Goal: Task Accomplishment & Management: Manage account settings

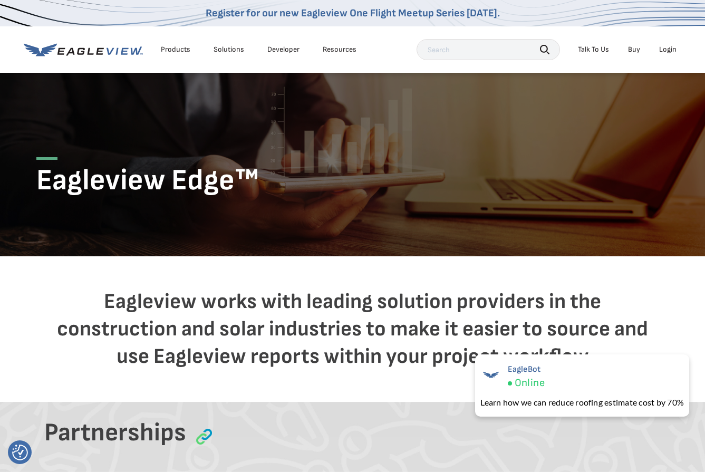
click at [277, 49] on link "Developer" at bounding box center [283, 49] width 32 height 9
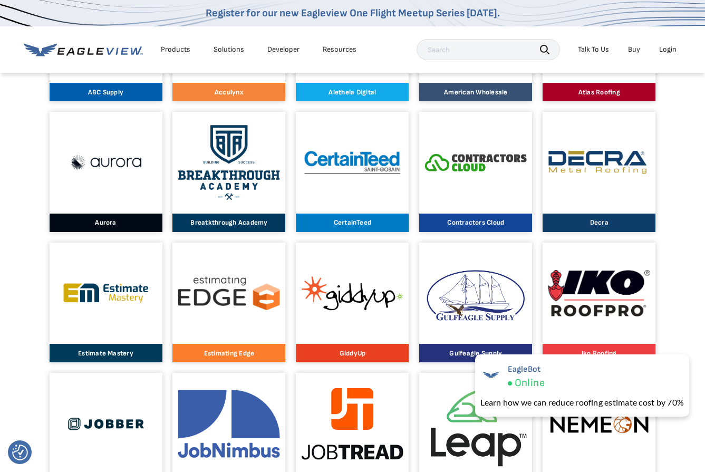
scroll to position [1055, 0]
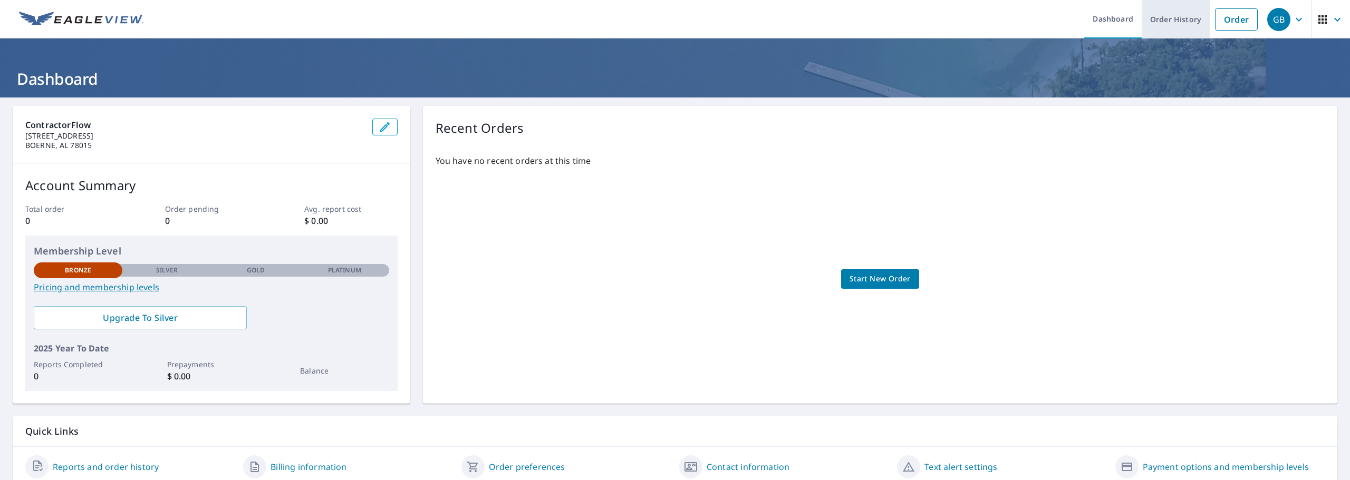
click at [712, 21] on link "Order History" at bounding box center [1176, 19] width 68 height 38
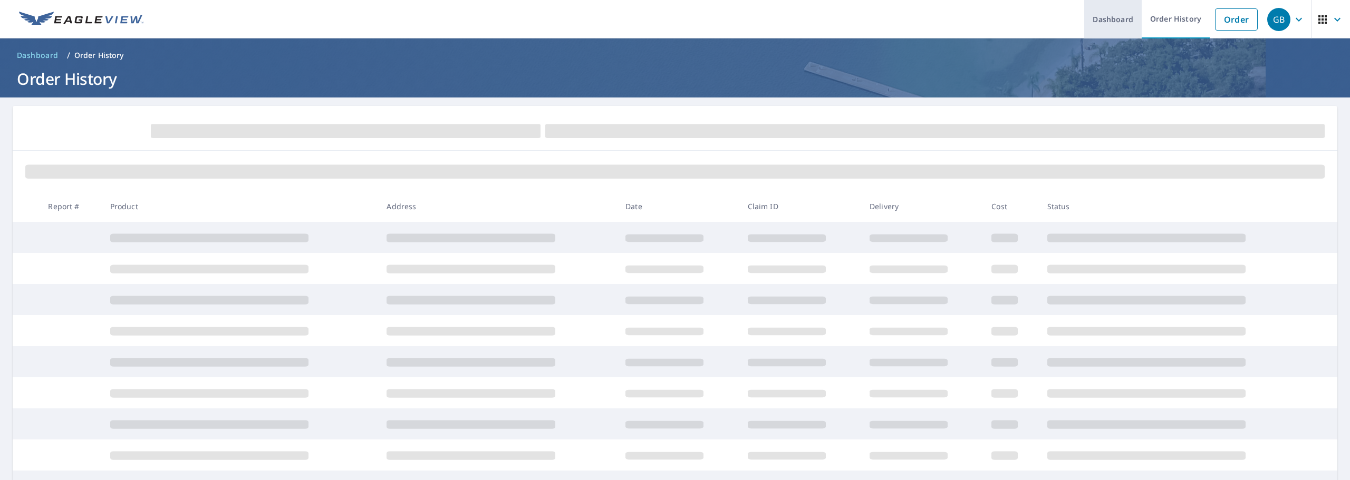
click at [712, 24] on link "Dashboard" at bounding box center [1112, 19] width 57 height 38
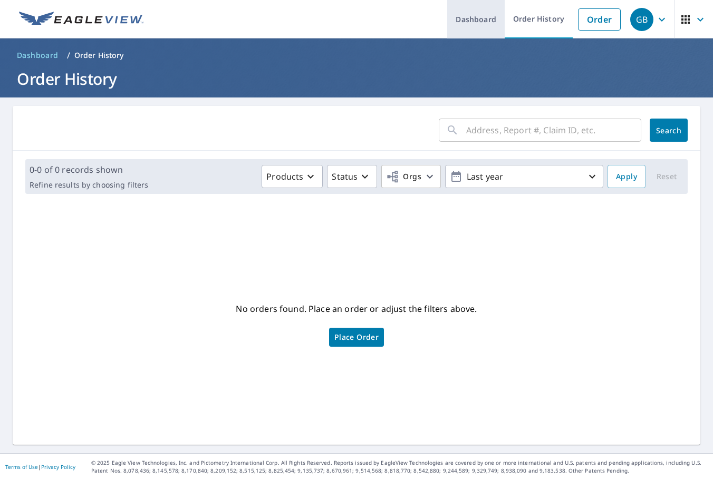
click at [474, 27] on link "Dashboard" at bounding box center [475, 19] width 57 height 38
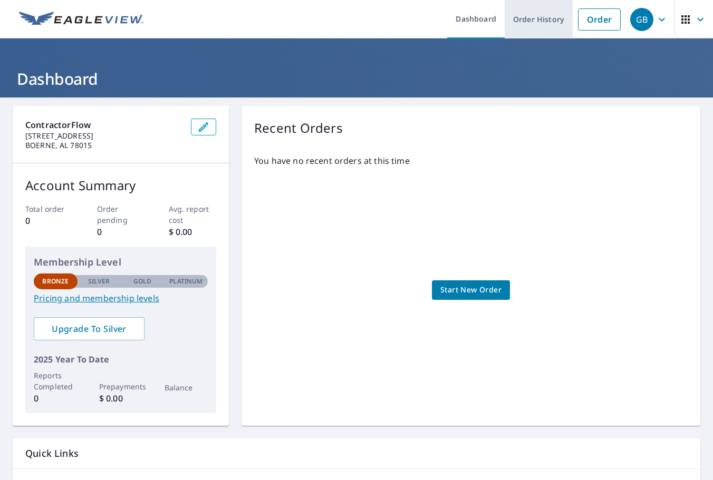
click at [529, 14] on link "Order History" at bounding box center [539, 19] width 68 height 38
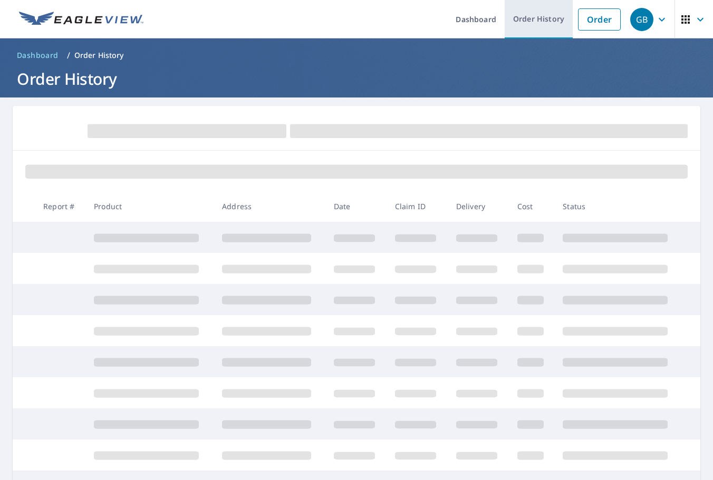
drag, startPoint x: 481, startPoint y: 16, endPoint x: 529, endPoint y: 15, distance: 47.5
click at [482, 17] on link "Dashboard" at bounding box center [475, 19] width 57 height 38
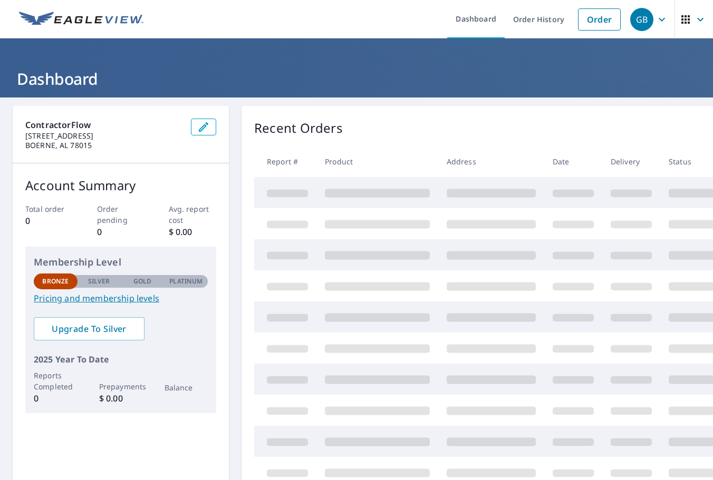
click at [655, 21] on icon "button" at bounding box center [661, 19] width 13 height 13
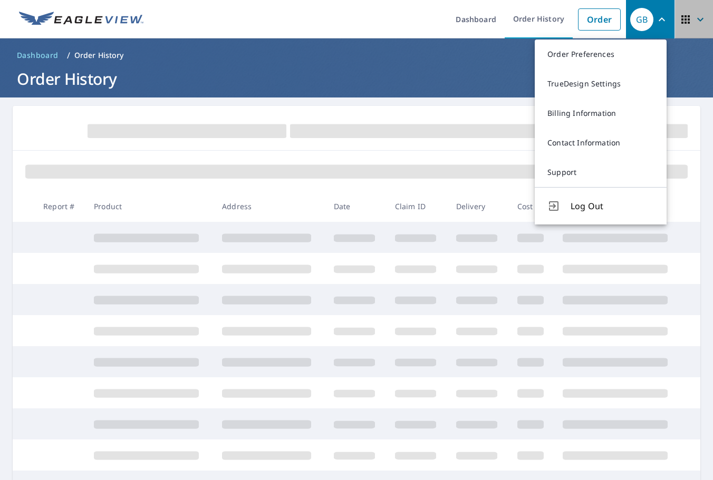
click at [683, 15] on icon "button" at bounding box center [685, 19] width 13 height 13
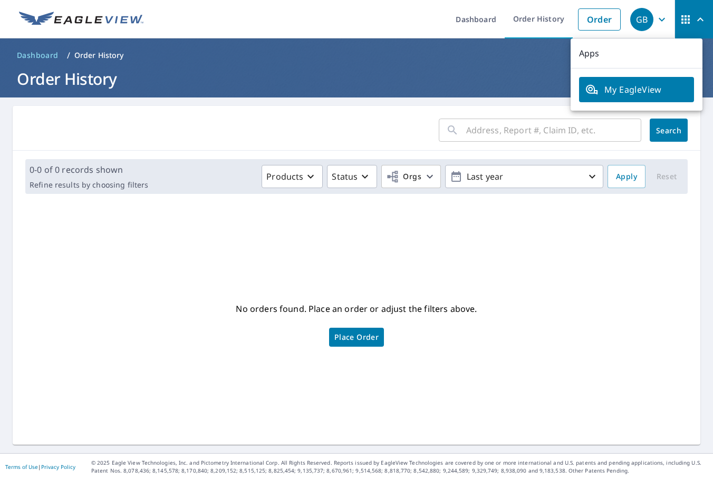
click at [452, 41] on header "Dashboard / Order History Order History" at bounding box center [356, 67] width 713 height 59
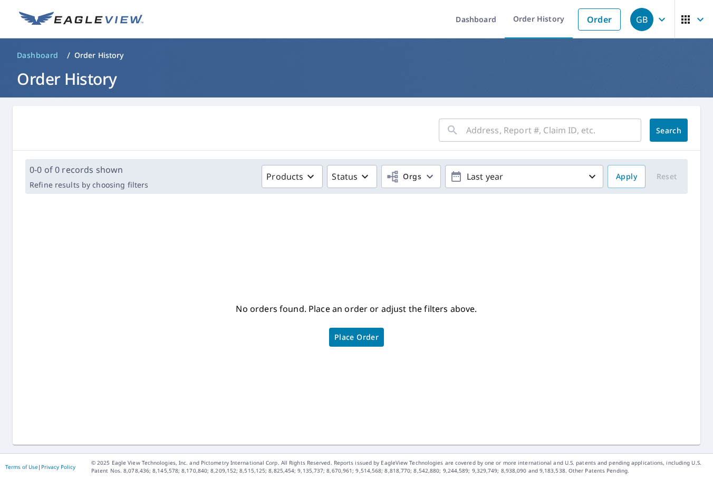
click at [655, 20] on icon "button" at bounding box center [661, 19] width 13 height 13
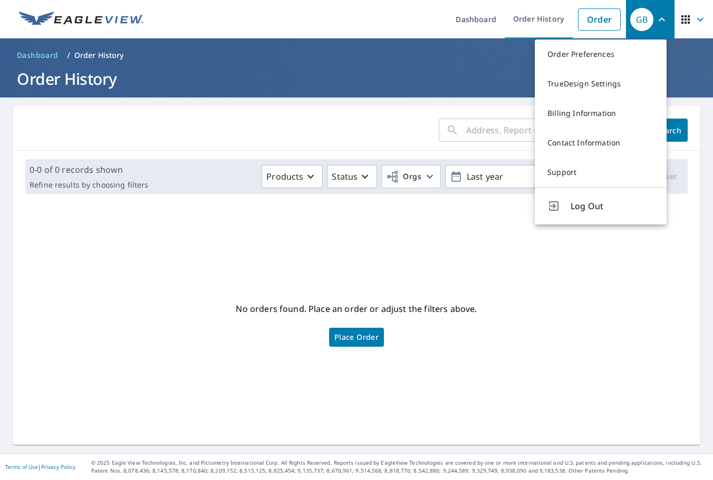
click at [659, 20] on icon "button" at bounding box center [662, 19] width 6 height 4
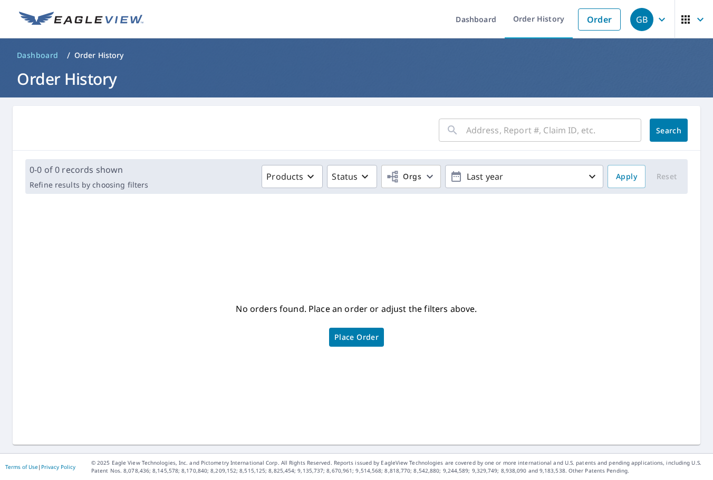
click at [682, 20] on icon "button" at bounding box center [685, 19] width 13 height 13
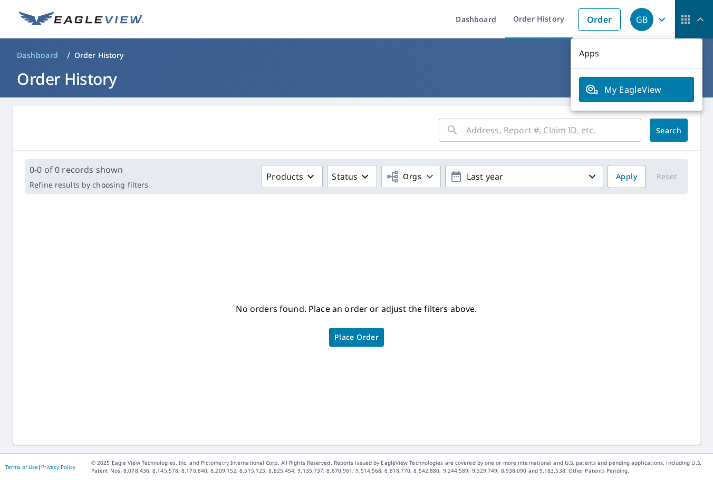
click at [682, 20] on icon "button" at bounding box center [685, 19] width 13 height 13
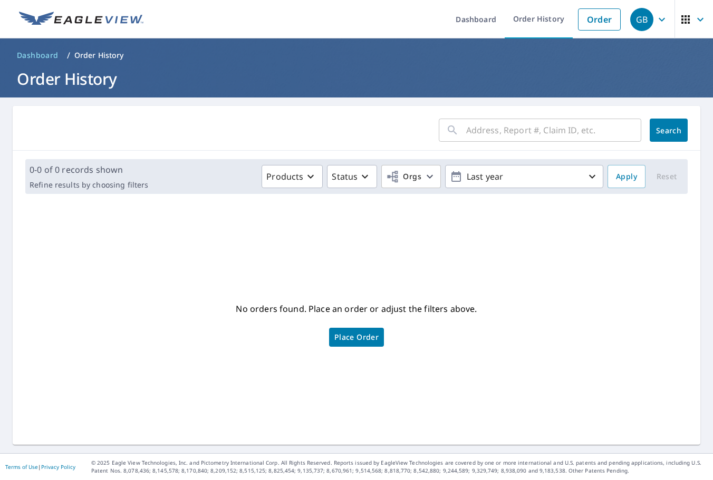
click at [681, 23] on icon "button" at bounding box center [685, 19] width 8 height 8
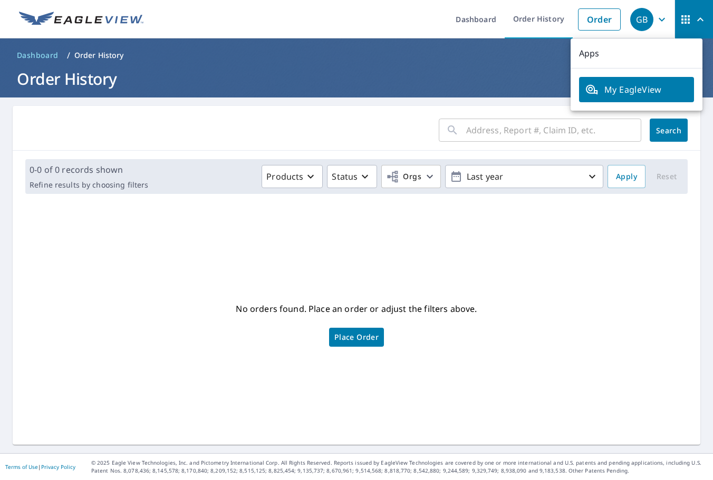
click at [637, 18] on div "GB" at bounding box center [641, 19] width 23 height 23
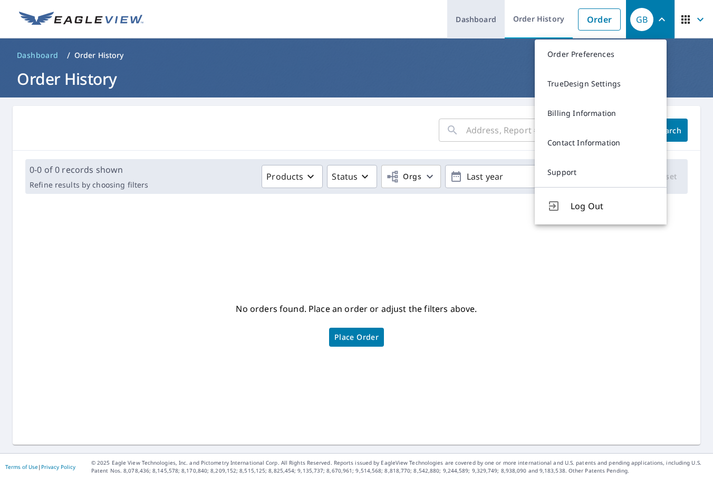
click at [478, 20] on link "Dashboard" at bounding box center [475, 19] width 57 height 38
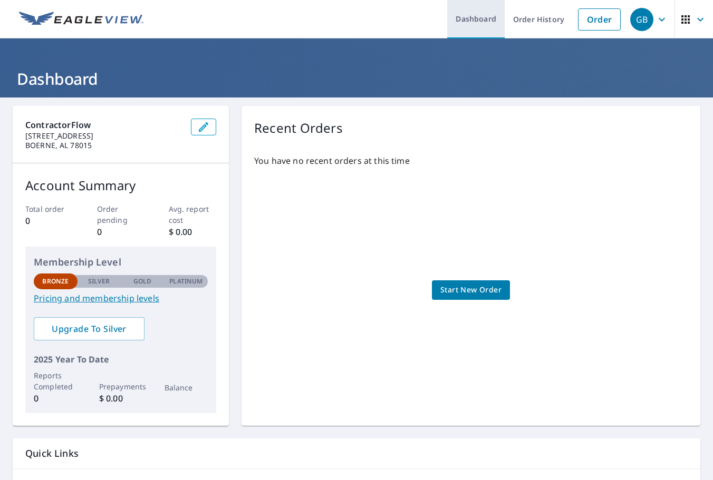
click at [477, 14] on link "Dashboard" at bounding box center [475, 19] width 57 height 38
click at [655, 15] on icon "button" at bounding box center [661, 19] width 13 height 13
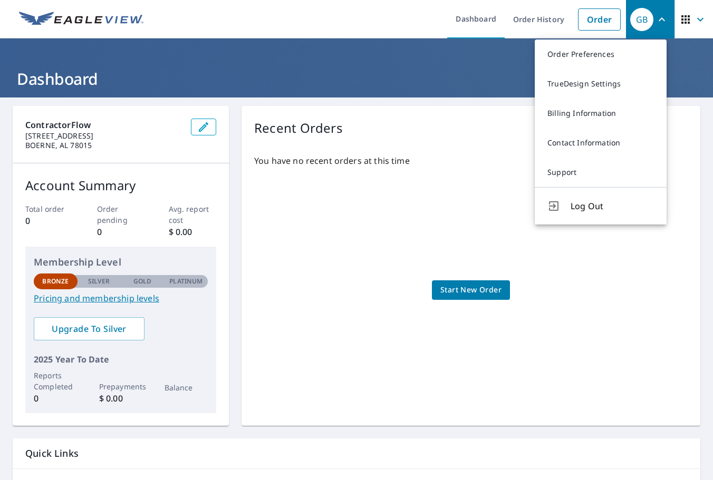
click at [681, 12] on span "button" at bounding box center [694, 19] width 30 height 25
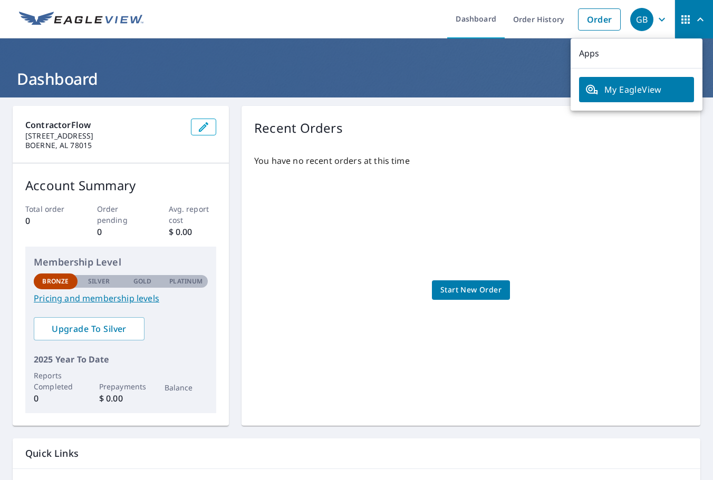
click at [649, 89] on span "My EagleView" at bounding box center [636, 89] width 102 height 13
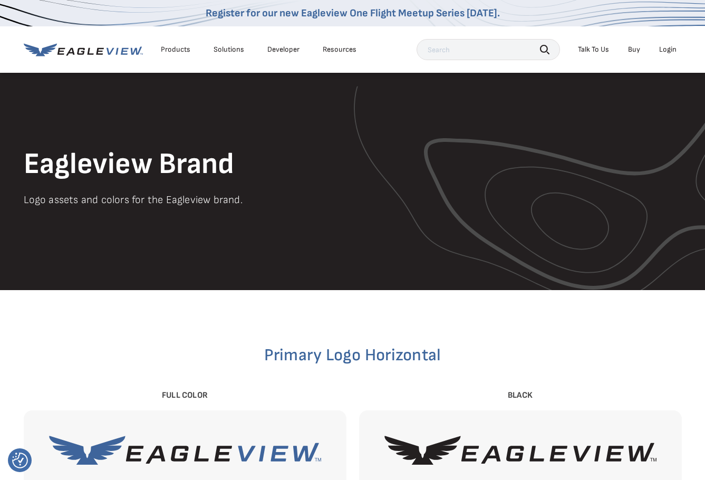
click at [291, 46] on link "Developer" at bounding box center [283, 49] width 32 height 9
click at [343, 52] on div "Resources" at bounding box center [340, 49] width 34 height 9
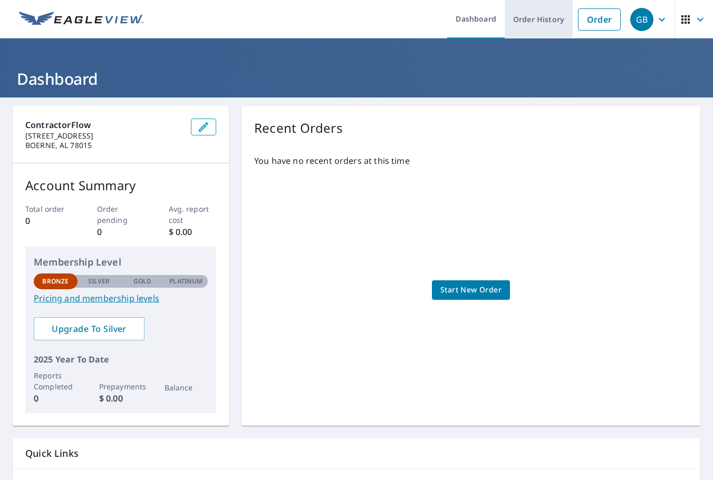
click at [526, 18] on link "Order History" at bounding box center [539, 19] width 68 height 38
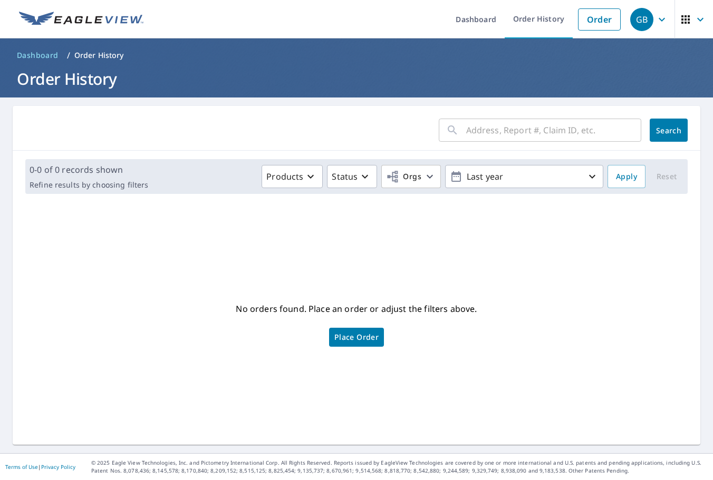
click at [645, 17] on div "GB" at bounding box center [641, 19] width 23 height 23
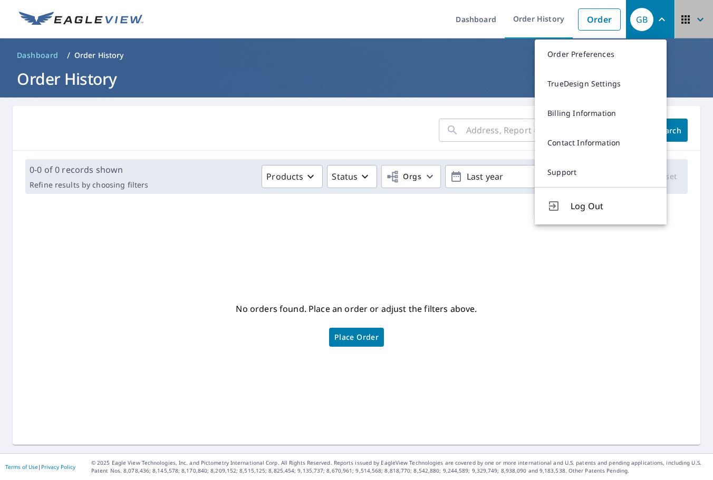
click at [686, 17] on span "button" at bounding box center [694, 19] width 30 height 25
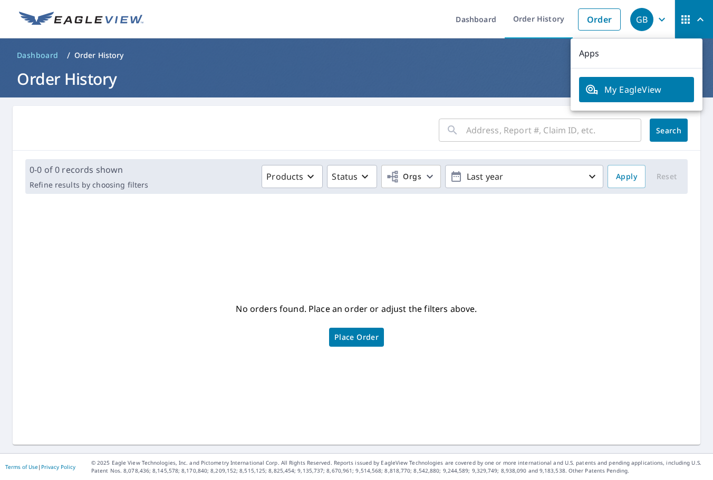
click at [610, 89] on span "My EagleView" at bounding box center [636, 89] width 102 height 13
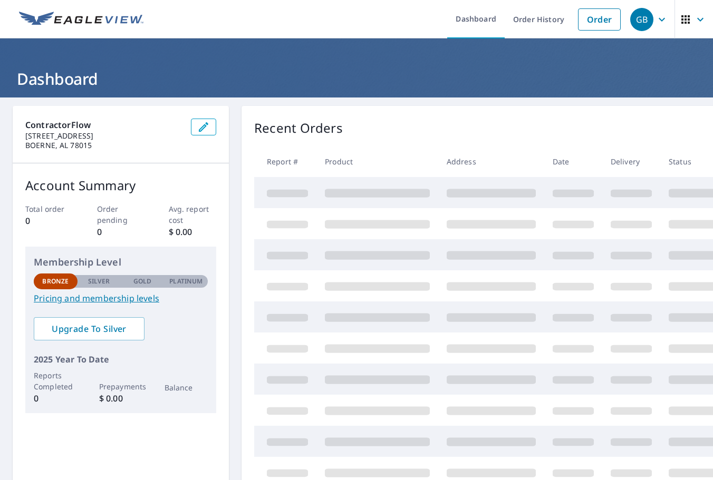
click at [120, 23] on img at bounding box center [81, 20] width 124 height 16
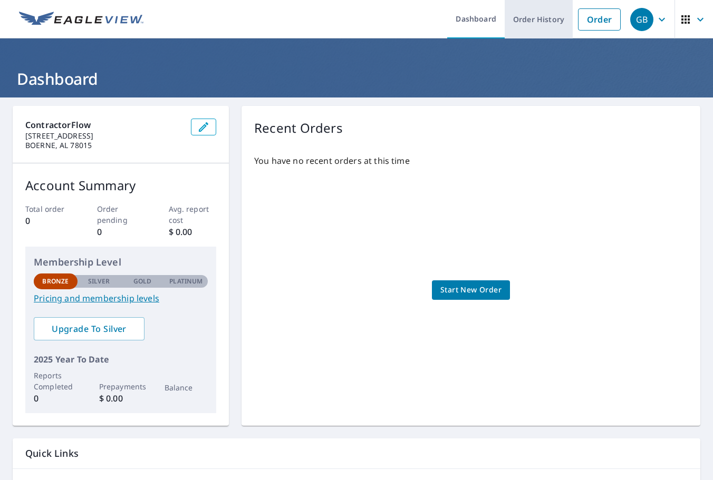
click at [505, 20] on link "Order History" at bounding box center [539, 19] width 68 height 38
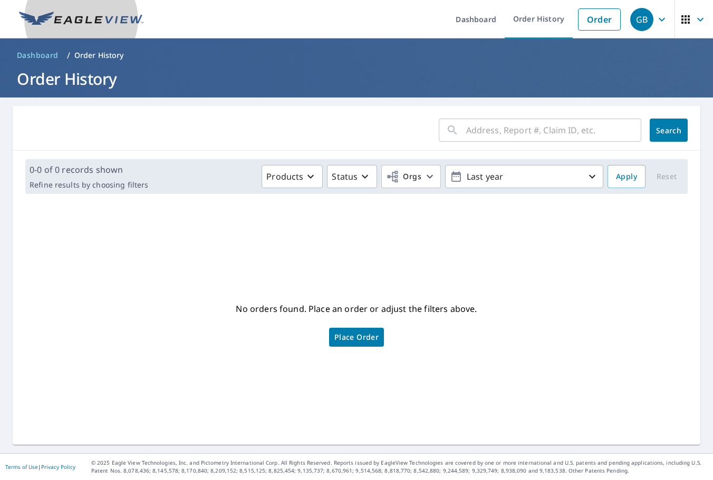
click at [138, 18] on img at bounding box center [81, 20] width 124 height 16
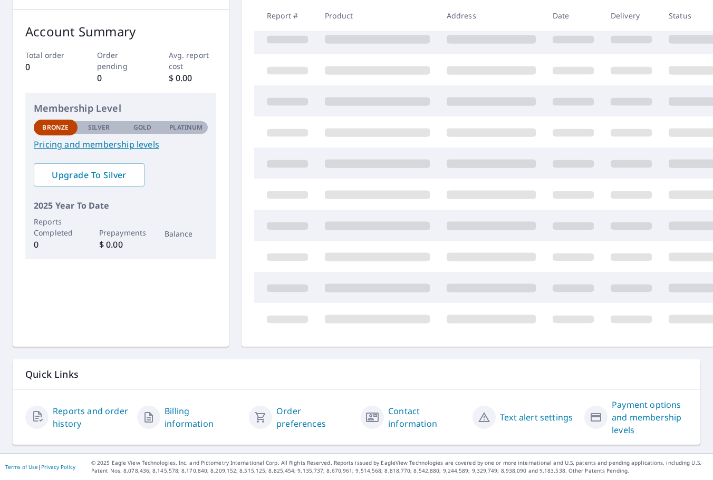
scroll to position [79, 0]
